Goal: Feedback & Contribution: Leave review/rating

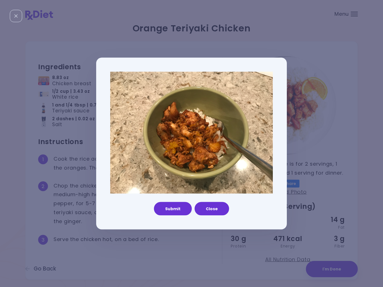
click at [180, 209] on button "Submit" at bounding box center [173, 208] width 38 height 13
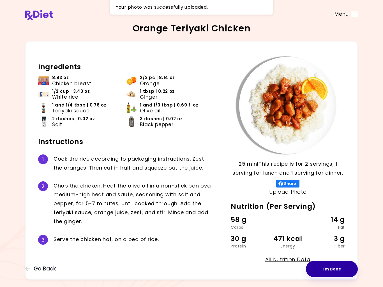
click at [328, 268] on button "I'm Done" at bounding box center [332, 269] width 52 height 16
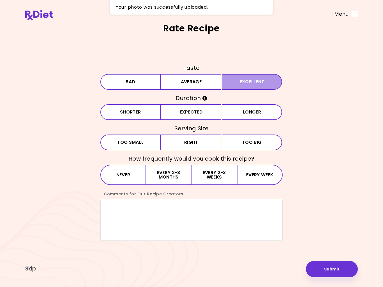
click at [246, 84] on button "Excellent" at bounding box center [252, 82] width 60 height 16
click at [201, 114] on button "Expected" at bounding box center [191, 112] width 60 height 16
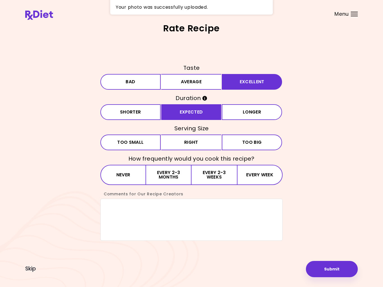
click at [207, 146] on button "Right" at bounding box center [191, 143] width 60 height 16
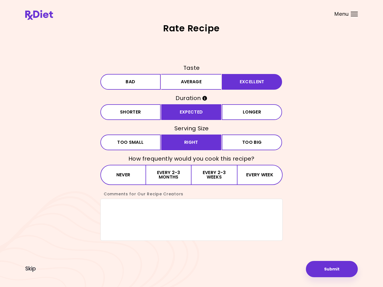
click at [216, 178] on button "Every 2-3 weeks" at bounding box center [214, 175] width 45 height 20
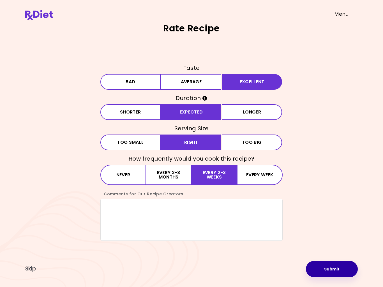
click at [328, 271] on button "Submit" at bounding box center [332, 269] width 52 height 16
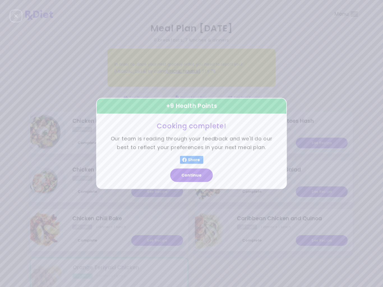
click at [202, 175] on button "Continue" at bounding box center [191, 175] width 43 height 13
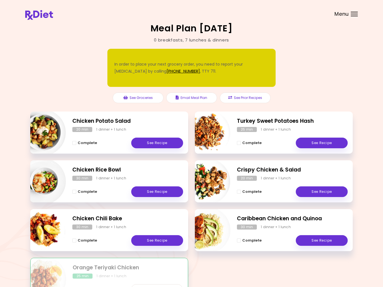
click at [241, 142] on button "Complete" at bounding box center [249, 143] width 25 height 7
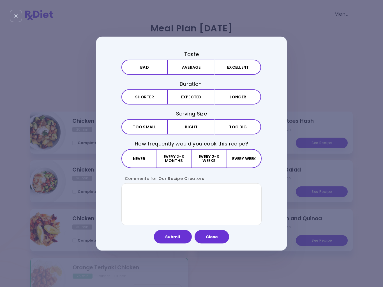
click at [236, 70] on button "Excellent" at bounding box center [238, 67] width 46 height 15
click at [198, 129] on button "Right" at bounding box center [191, 126] width 46 height 15
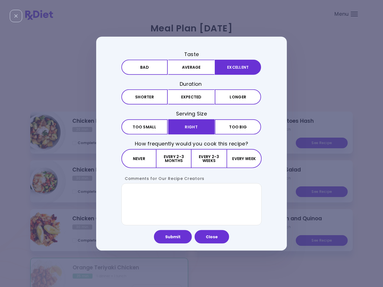
click at [213, 161] on button "Every 2-3 weeks" at bounding box center [209, 158] width 35 height 19
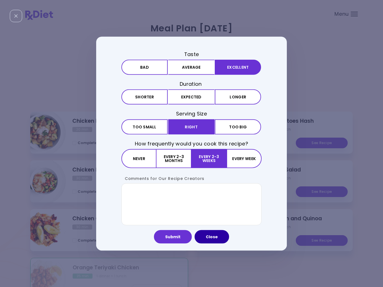
click at [216, 238] on button "Close" at bounding box center [212, 236] width 34 height 13
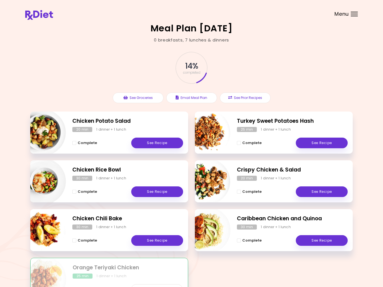
click at [353, 15] on div "Menu" at bounding box center [354, 14] width 7 height 4
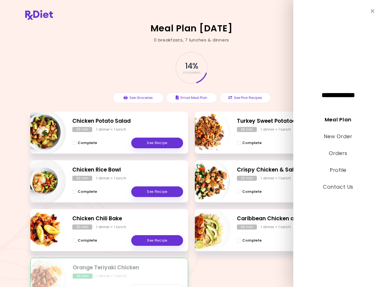
click at [344, 121] on link "Meal Plan" at bounding box center [338, 119] width 27 height 7
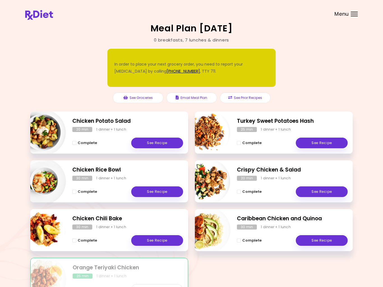
click at [362, 96] on div "Meal Plan [DATE] 0 breakfasts , 7 lunches & dinners In order to place your next…" at bounding box center [191, 165] width 383 height 331
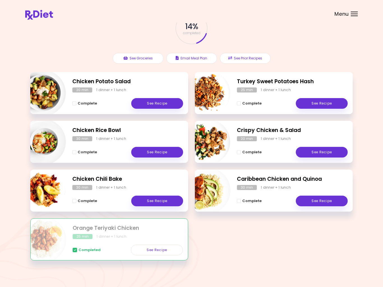
scroll to position [43, 0]
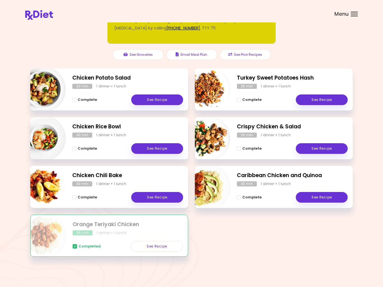
click at [353, 15] on div "Menu" at bounding box center [354, 14] width 7 height 4
click at [255, 58] on button "See Prior Recipes" at bounding box center [245, 54] width 51 height 11
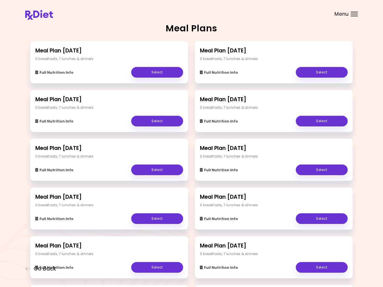
click at [258, 69] on div "Full Nutrition Info Select" at bounding box center [274, 69] width 148 height 16
click at [264, 65] on div "Full Nutrition Info Select" at bounding box center [274, 69] width 148 height 16
click at [246, 52] on h2 "Meal Plan [DATE]" at bounding box center [274, 51] width 148 height 8
click at [268, 69] on div "Full Nutrition Info Select" at bounding box center [274, 69] width 148 height 16
click at [326, 72] on link "Select" at bounding box center [322, 72] width 52 height 11
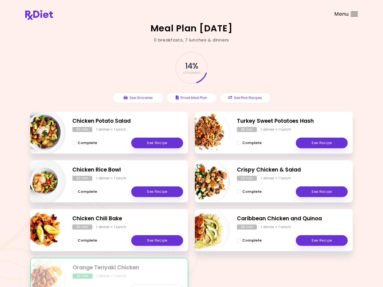
click at [322, 91] on div "14 % completed In order to place your next grocery order, you need to report yo…" at bounding box center [191, 77] width 323 height 68
click at [284, 71] on div "14 % completed In order to place your next grocery order, you need to report yo…" at bounding box center [191, 77] width 323 height 68
click at [325, 87] on div "14 % completed In order to place your next grocery order, you need to report yo…" at bounding box center [191, 77] width 323 height 68
click at [296, 78] on div "14 % completed In order to place your next grocery order, you need to report yo…" at bounding box center [191, 77] width 323 height 68
click at [338, 74] on div "14 % completed In order to place your next grocery order, you need to report yo…" at bounding box center [191, 77] width 323 height 68
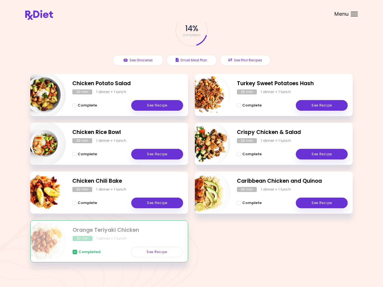
scroll to position [43, 0]
